Goal: Task Accomplishment & Management: Complete application form

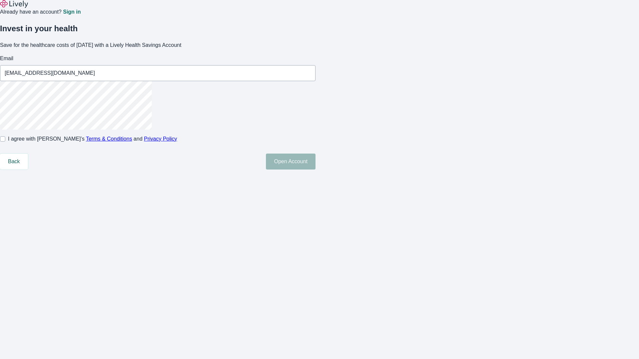
click at [5, 142] on input "I agree with Lively’s Terms & Conditions and Privacy Policy" at bounding box center [2, 138] width 5 height 5
checkbox input "true"
click at [316, 170] on button "Open Account" at bounding box center [291, 162] width 50 height 16
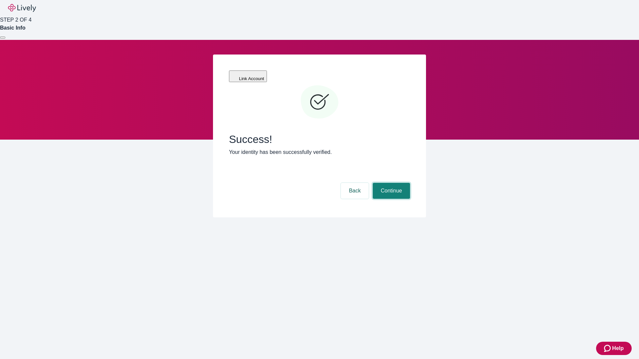
click at [390, 183] on button "Continue" at bounding box center [391, 191] width 37 height 16
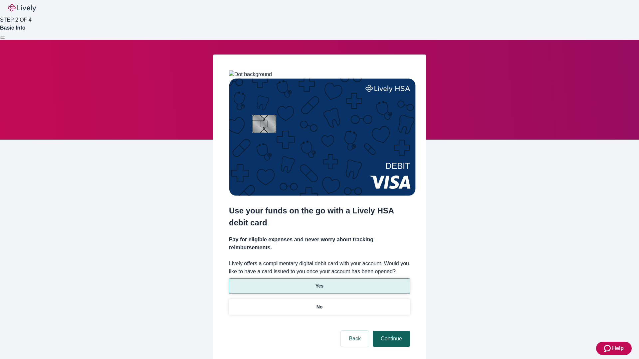
click at [319, 283] on p "Yes" at bounding box center [320, 286] width 8 height 7
click at [390, 331] on button "Continue" at bounding box center [391, 339] width 37 height 16
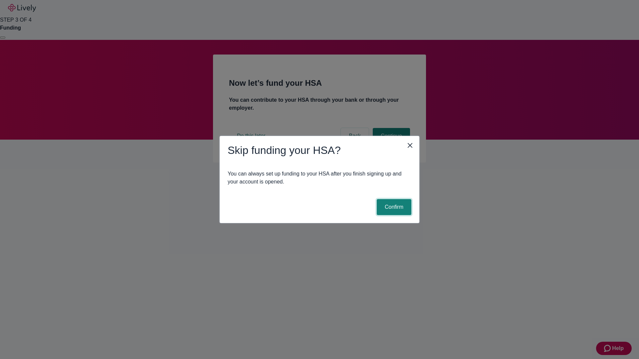
click at [393, 207] on button "Confirm" at bounding box center [394, 207] width 35 height 16
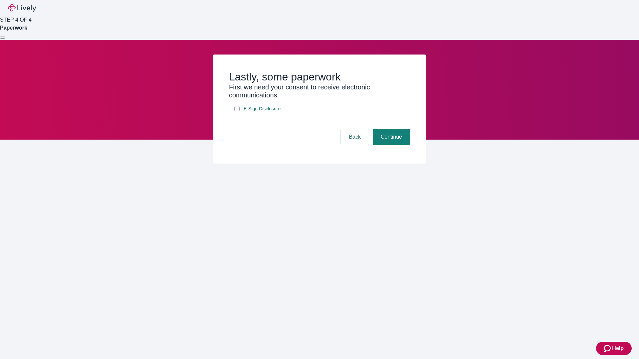
click at [237, 111] on input "E-Sign Disclosure" at bounding box center [236, 108] width 5 height 5
checkbox input "true"
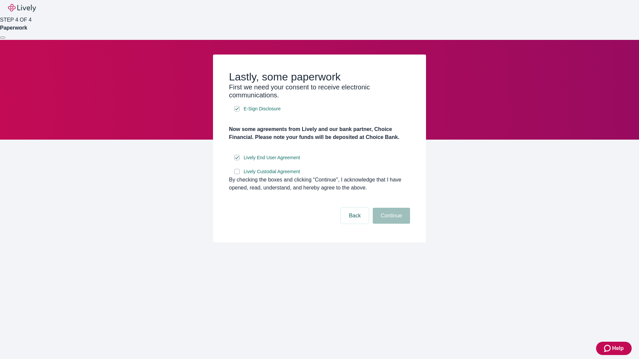
click at [237, 174] on input "Lively Custodial Agreement" at bounding box center [236, 171] width 5 height 5
checkbox input "true"
click at [390, 224] on button "Continue" at bounding box center [391, 216] width 37 height 16
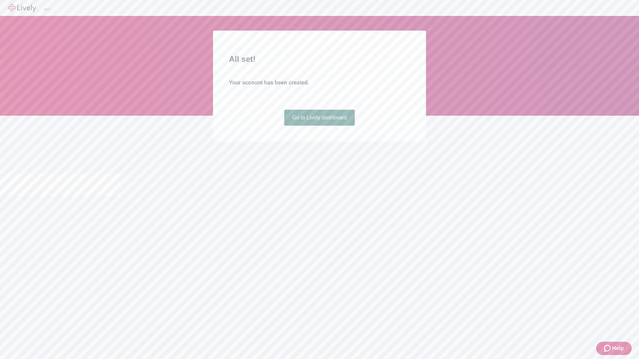
click at [319, 126] on link "Go to Lively dashboard" at bounding box center [319, 118] width 71 height 16
